Goal: Information Seeking & Learning: Learn about a topic

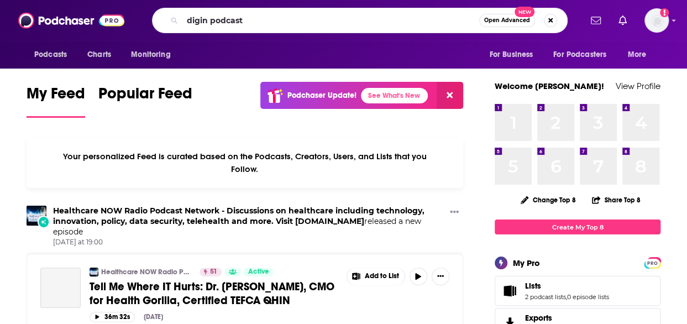
type input "digin podcast"
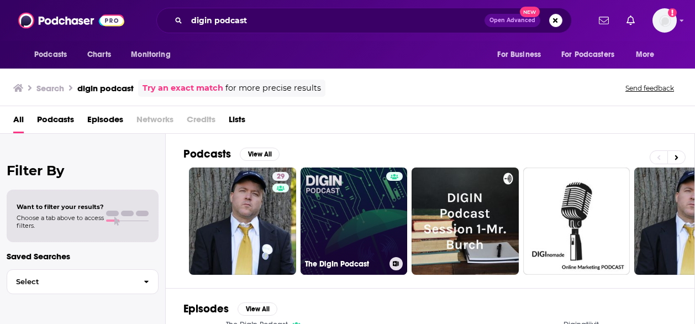
click at [334, 207] on link "The DigIn Podcast" at bounding box center [354, 221] width 107 height 107
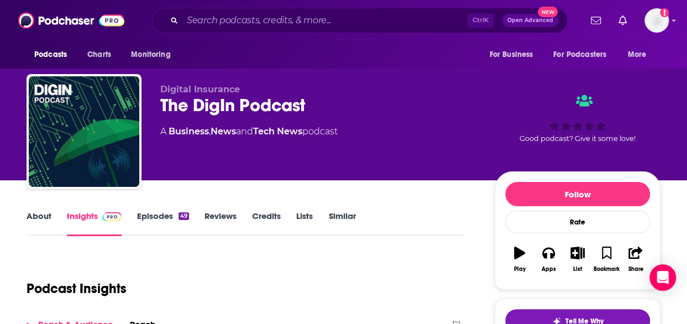
click at [36, 218] on link "About" at bounding box center [39, 223] width 25 height 25
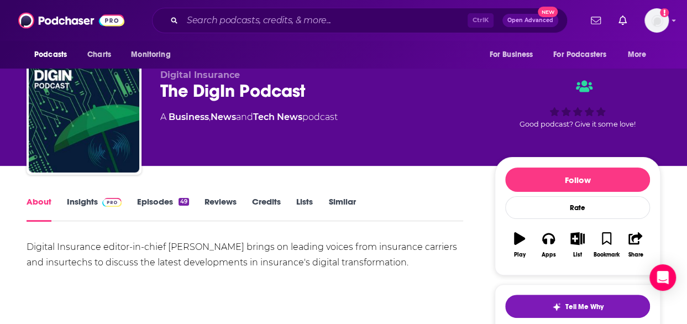
scroll to position [17, 0]
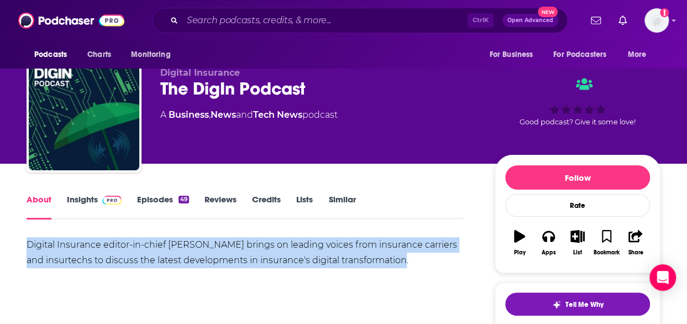
drag, startPoint x: 405, startPoint y: 263, endPoint x: -1, endPoint y: 247, distance: 406.1
click at [0, 247] on html "Podcasts Charts Monitoring Ctrl K Open Advanced New For Business For Podcasters…" at bounding box center [343, 145] width 687 height 324
copy div "Digital Insurance editor-in-chief [PERSON_NAME] brings on leading voices from i…"
